Goal: Transaction & Acquisition: Obtain resource

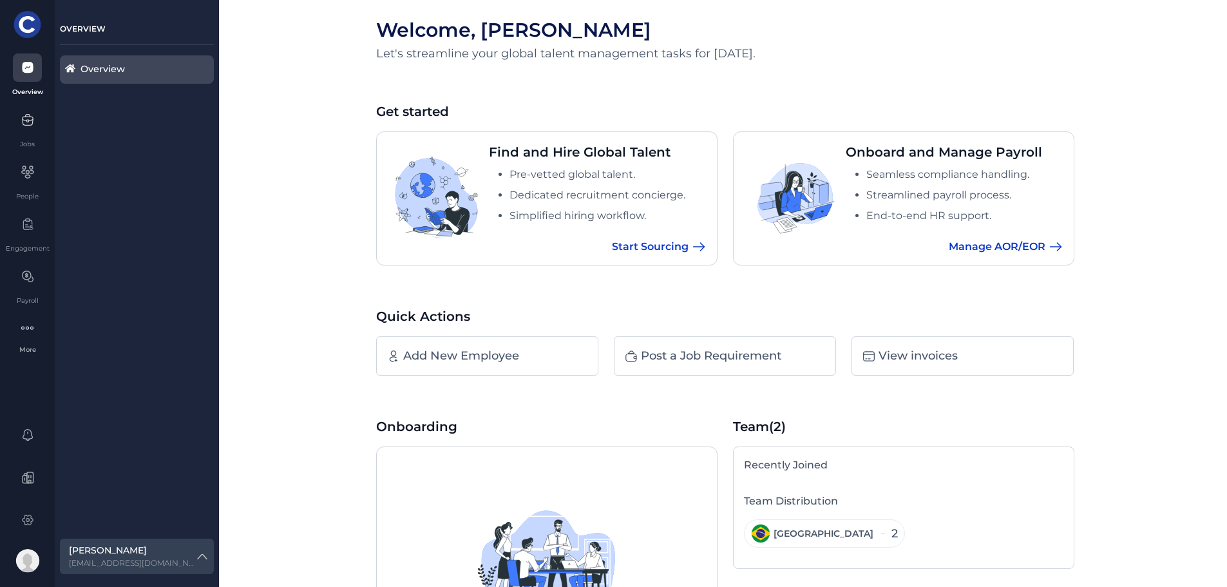
click at [32, 118] on icon at bounding box center [27, 121] width 10 height 8
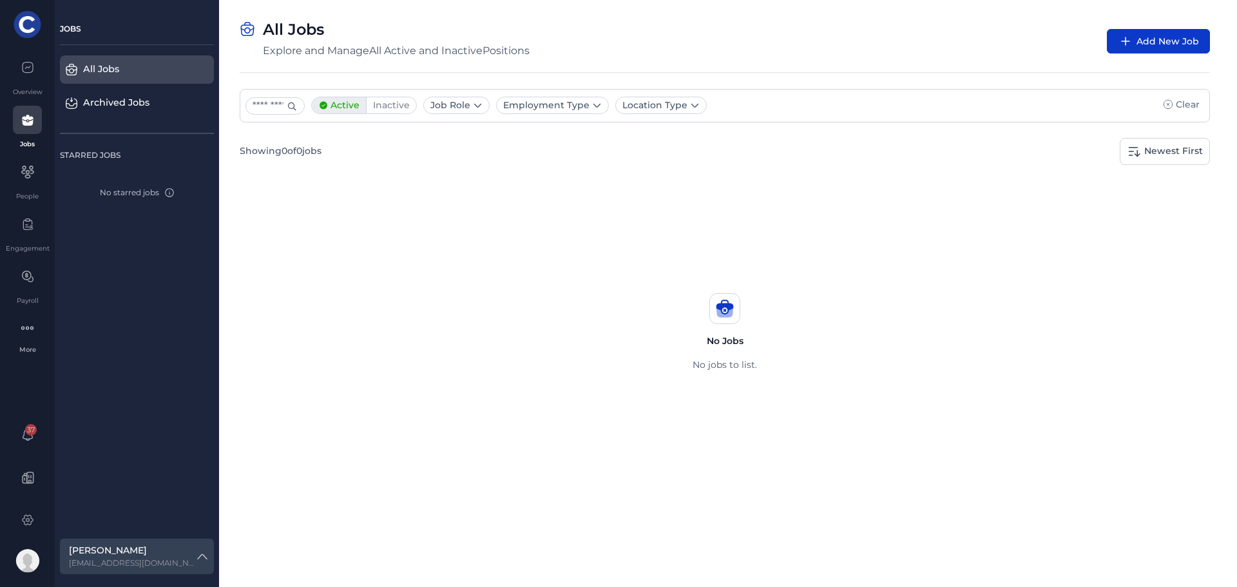
click at [28, 173] on icon at bounding box center [27, 172] width 3 height 3
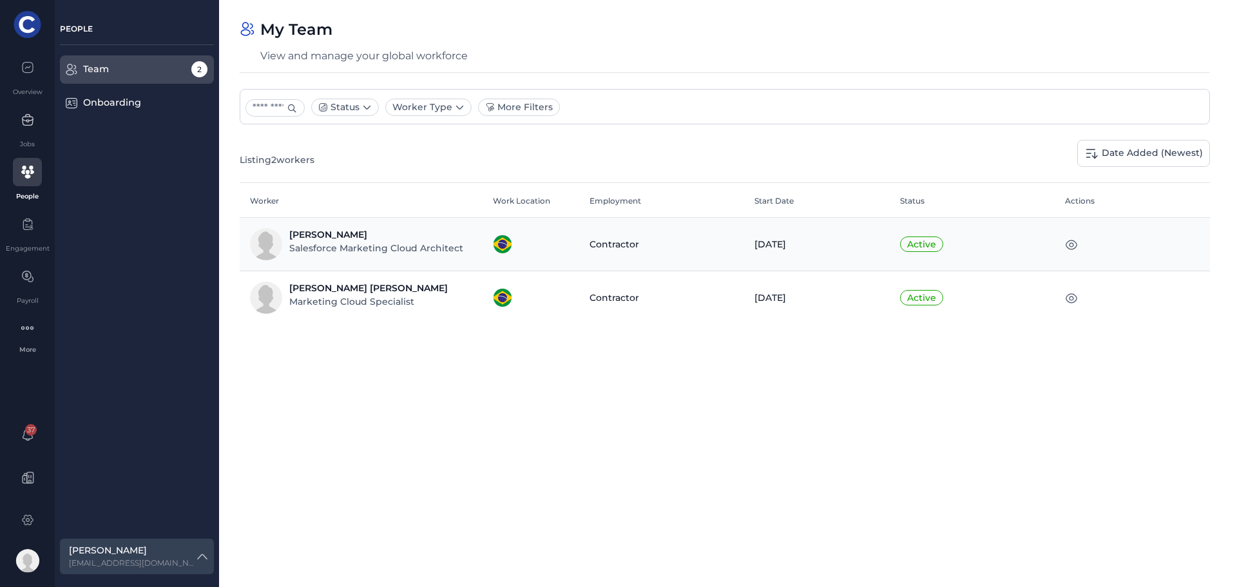
click at [37, 280] on div at bounding box center [27, 276] width 29 height 28
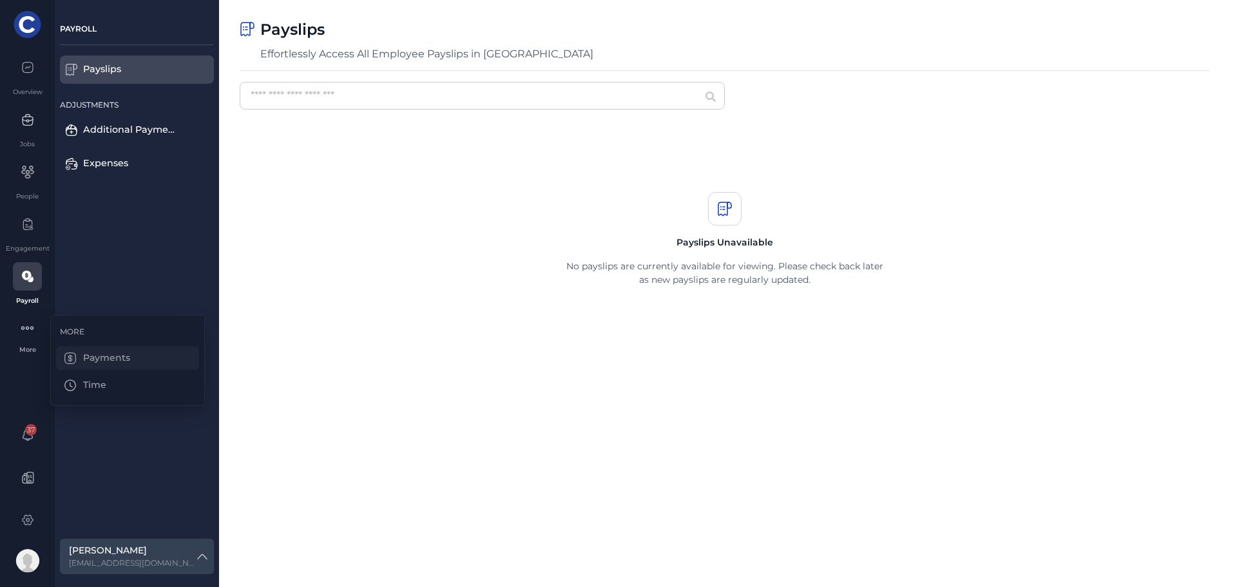
click at [104, 355] on div "Payments" at bounding box center [127, 358] width 143 height 24
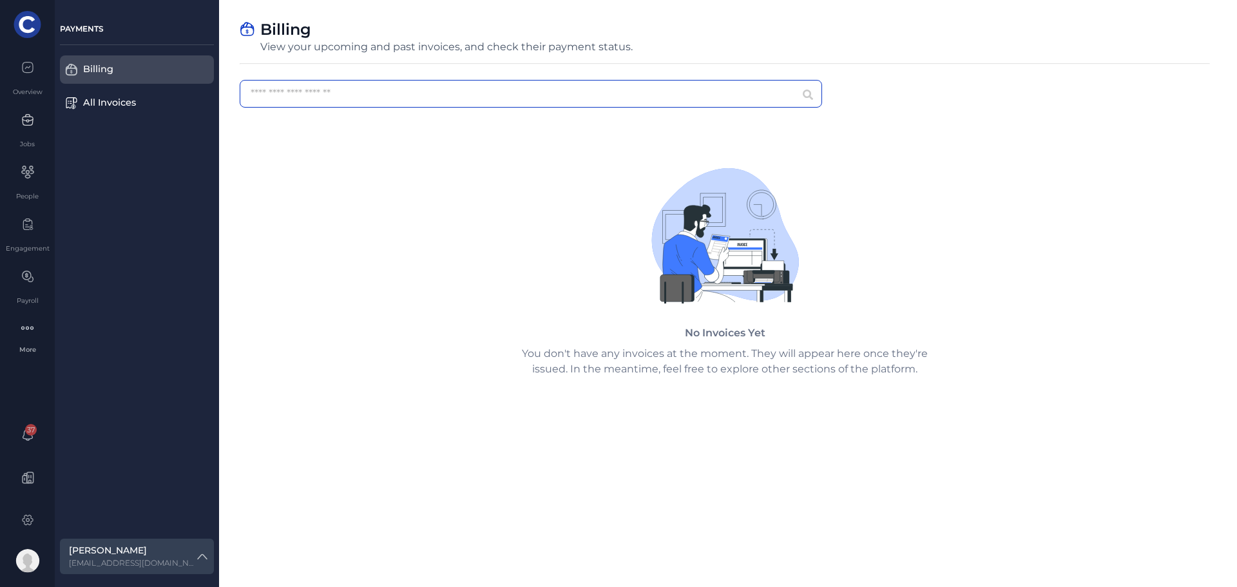
click at [432, 104] on input "text" at bounding box center [531, 94] width 582 height 28
click at [133, 76] on div "Billing" at bounding box center [130, 69] width 95 height 14
click at [122, 100] on div "All Invoices" at bounding box center [130, 103] width 95 height 14
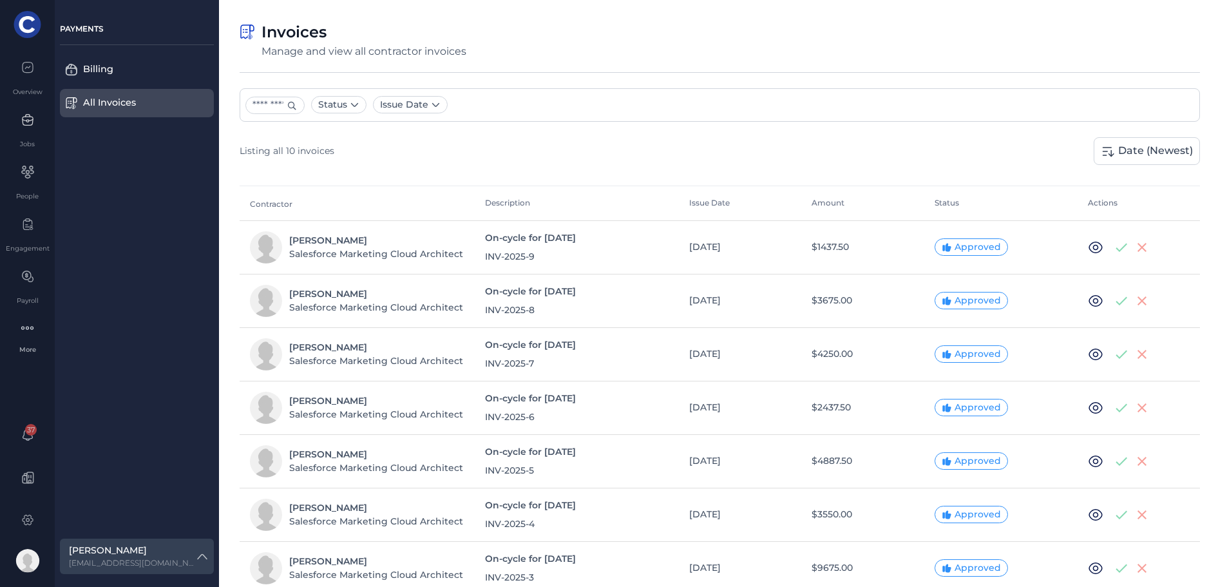
click at [330, 254] on div "Salesforce Marketing Cloud Architect" at bounding box center [376, 254] width 174 height 14
click at [333, 249] on div "Salesforce Marketing Cloud Architect" at bounding box center [376, 254] width 174 height 14
click at [328, 250] on div "Salesforce Marketing Cloud Architect" at bounding box center [376, 254] width 174 height 14
click at [117, 69] on div "Billing" at bounding box center [130, 69] width 95 height 14
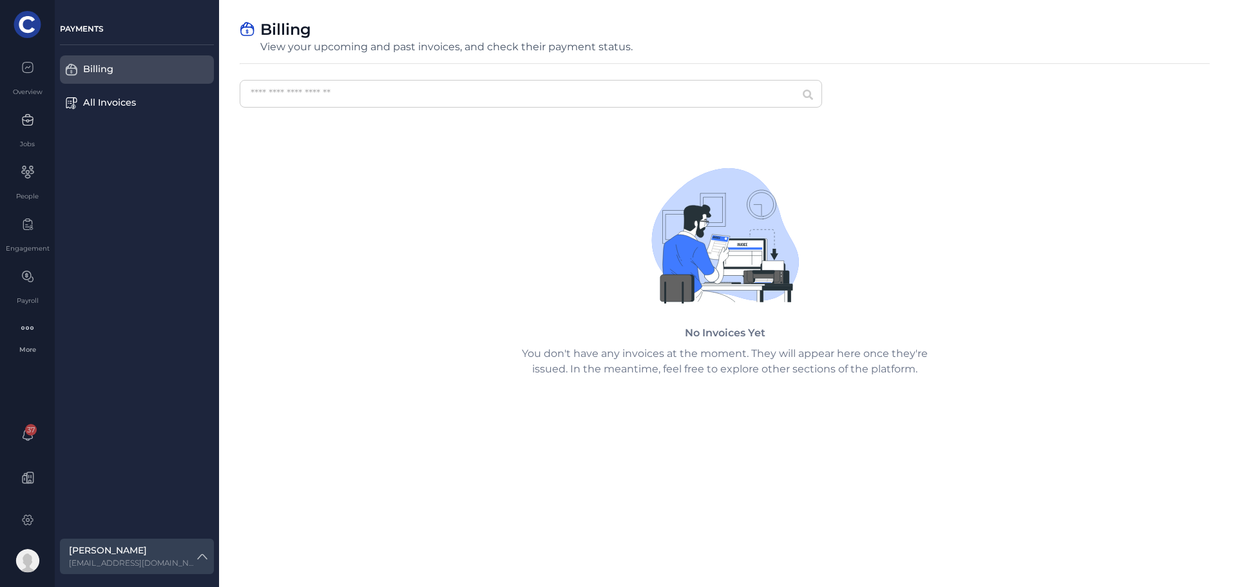
click at [143, 98] on div "All Invoices" at bounding box center [130, 103] width 95 height 14
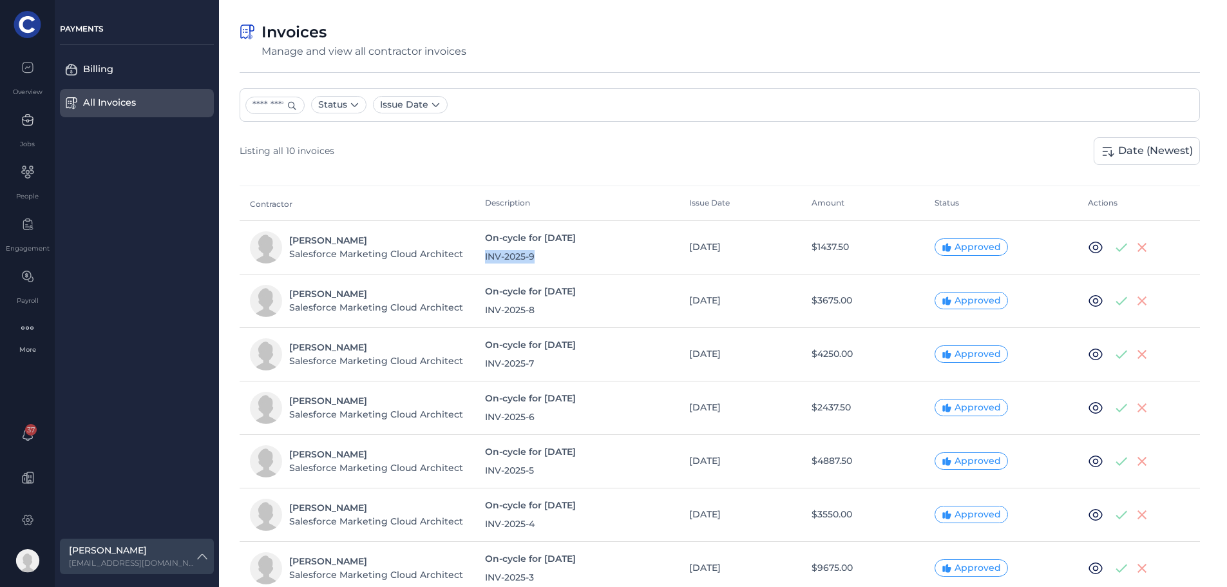
drag, startPoint x: 486, startPoint y: 255, endPoint x: 538, endPoint y: 255, distance: 52.8
click at [538, 255] on div "INV-2025-9" at bounding box center [577, 257] width 184 height 14
copy div "INV-2025-9"
click at [102, 53] on div "PAYMENTS Billing All Invoices" at bounding box center [137, 72] width 154 height 102
click at [122, 73] on div "Billing" at bounding box center [130, 69] width 95 height 14
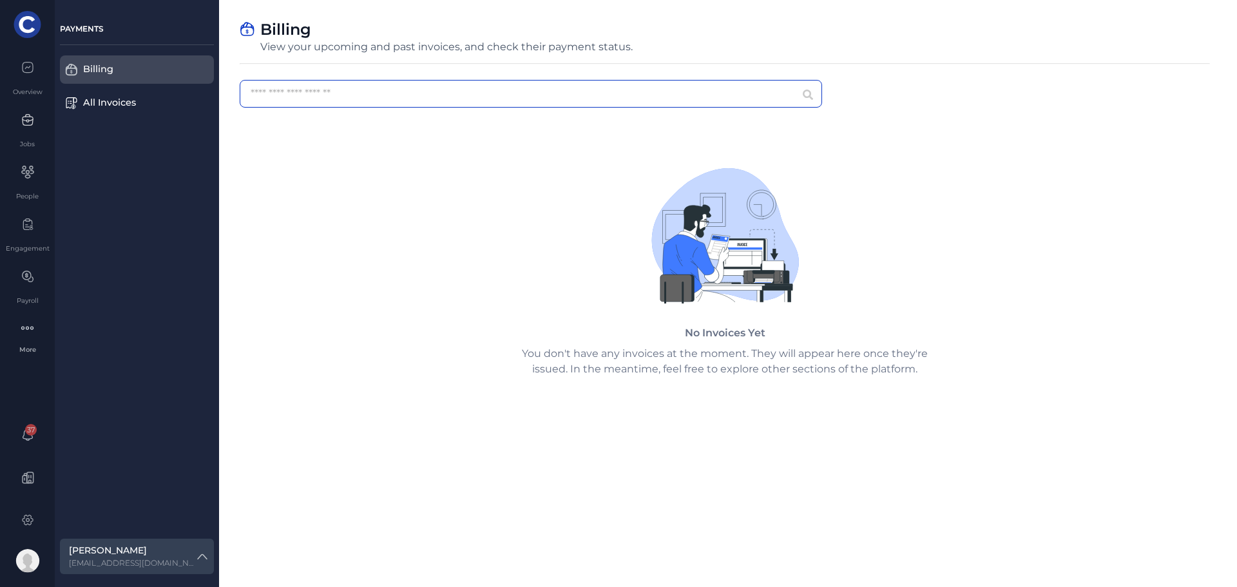
click at [301, 90] on input "text" at bounding box center [531, 94] width 582 height 28
type input "**********"
click at [90, 102] on div "All Invoices" at bounding box center [130, 103] width 95 height 14
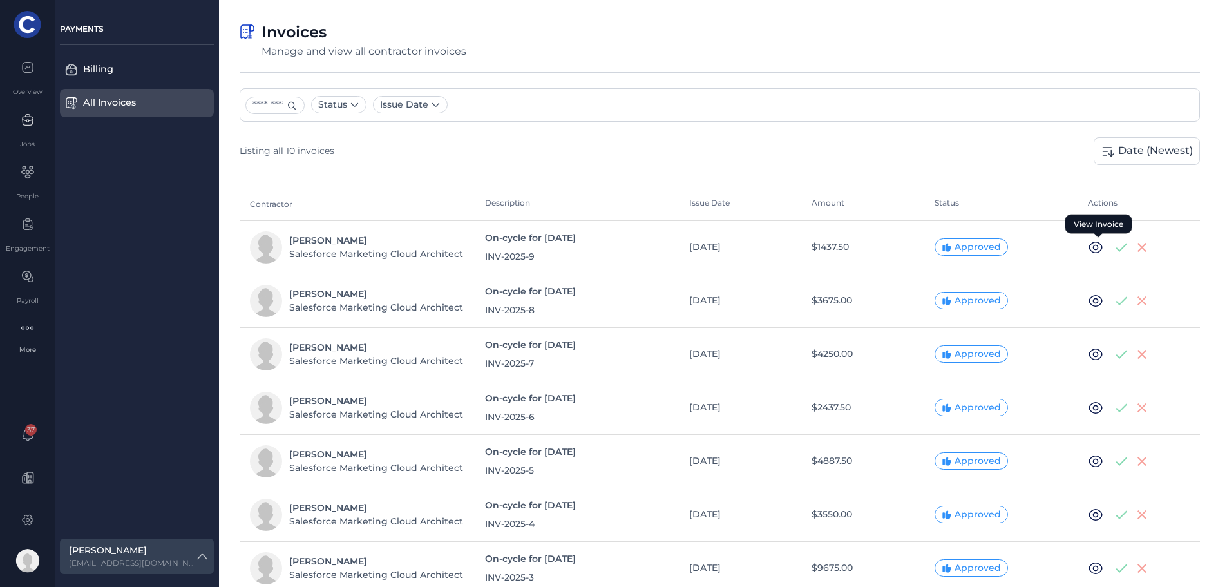
click at [1097, 245] on icon at bounding box center [1095, 248] width 6 height 6
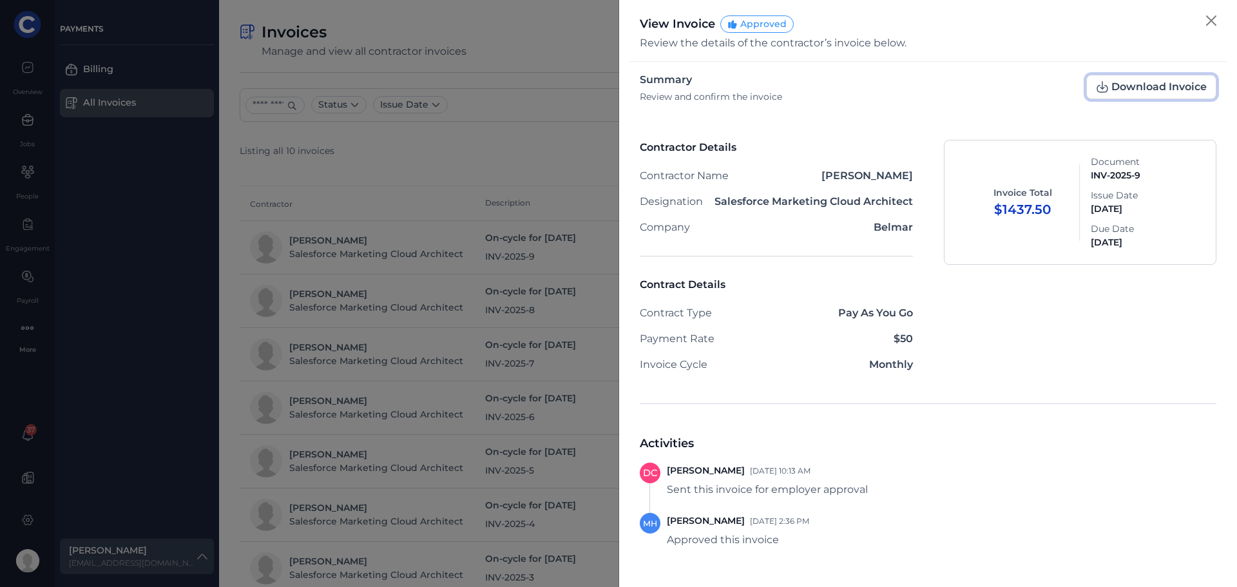
click at [1121, 89] on span "Download Invoice" at bounding box center [1151, 87] width 111 height 13
